Goal: Information Seeking & Learning: Learn about a topic

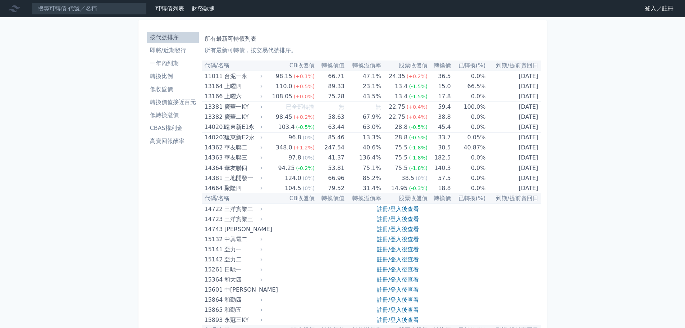
click at [77, 3] on input at bounding box center [89, 9] width 115 height 12
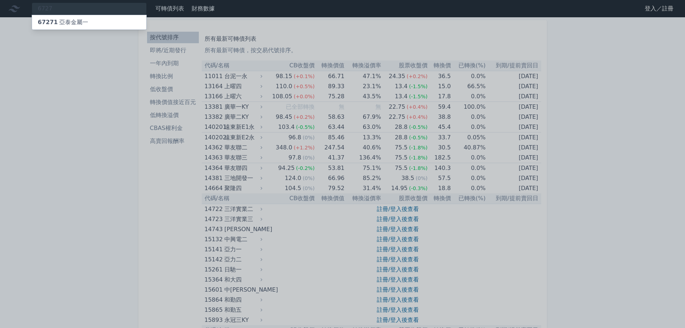
type input "6727"
click at [92, 22] on div "67271 亞泰金屬一" at bounding box center [89, 22] width 114 height 14
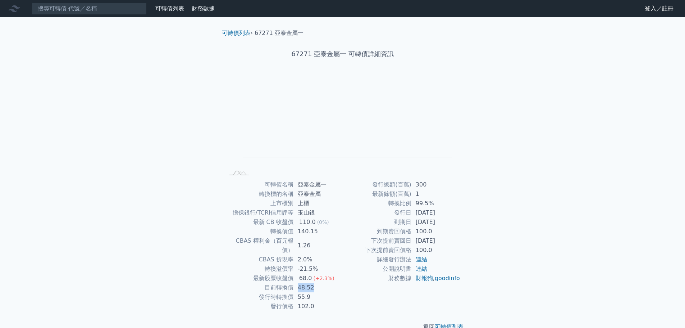
drag, startPoint x: 313, startPoint y: 278, endPoint x: 297, endPoint y: 281, distance: 16.1
click at [297, 283] on td "48.52" at bounding box center [318, 287] width 49 height 9
click at [70, 8] on input at bounding box center [89, 9] width 115 height 12
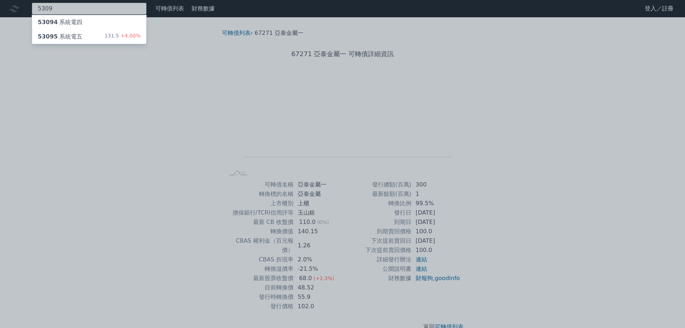
type input "5309"
click at [81, 36] on div "53095 系統電五 131.5 +4.00%" at bounding box center [89, 36] width 114 height 14
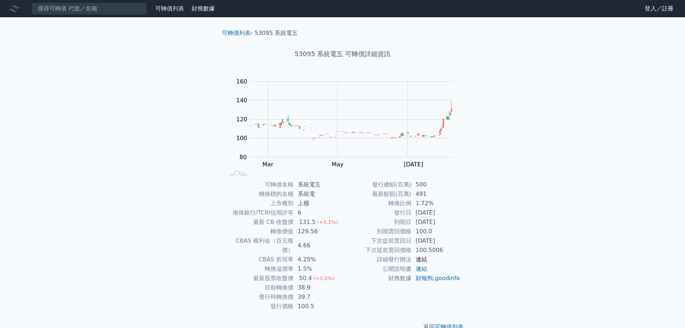
click at [425, 259] on link "連結" at bounding box center [422, 259] width 12 height 7
